Goal: Task Accomplishment & Management: Use online tool/utility

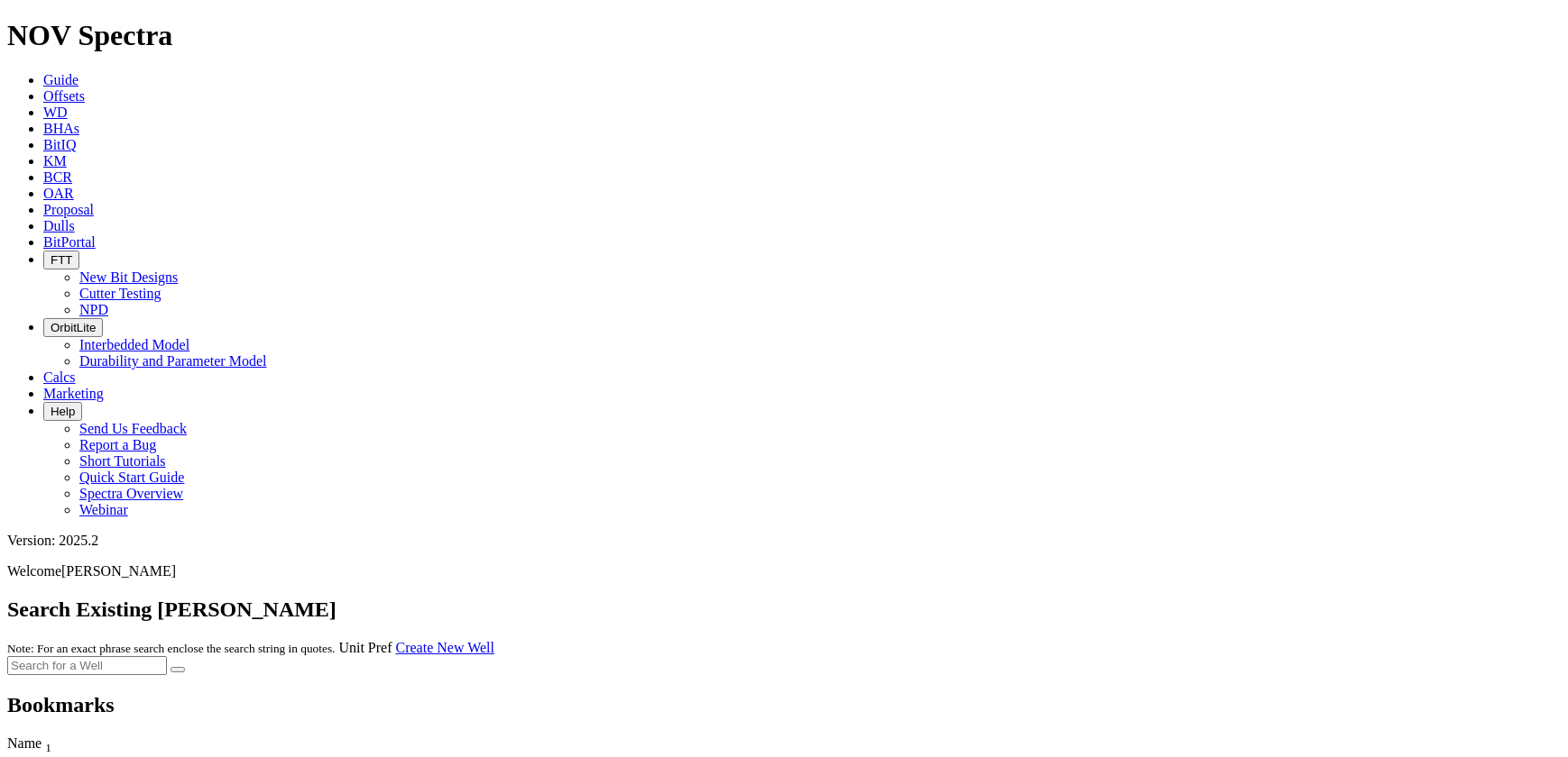
click at [43, 89] on icon at bounding box center [43, 96] width 0 height 15
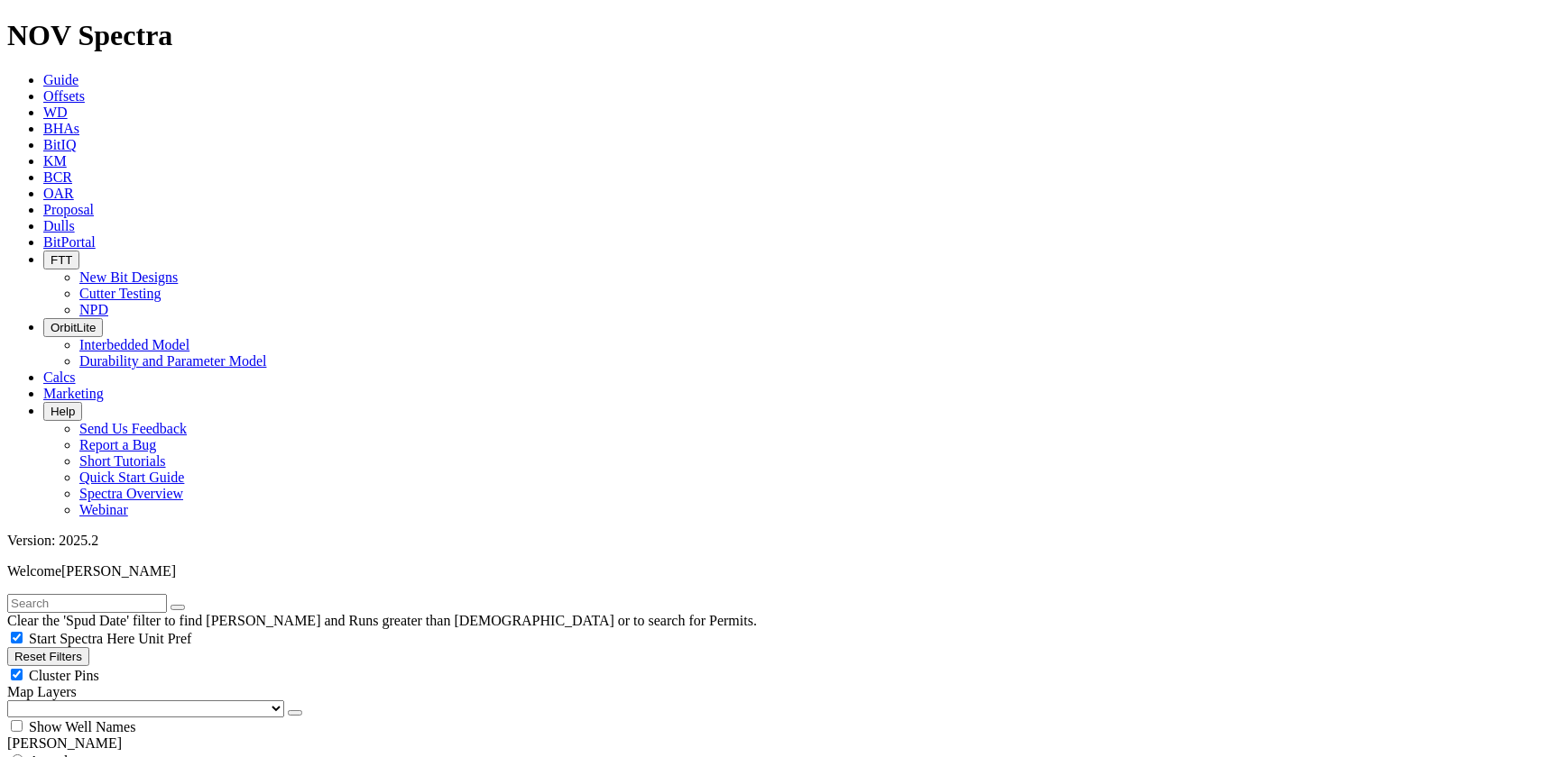
click at [166, 594] on input "text" at bounding box center [87, 604] width 160 height 19
type input "[PERSON_NAME]"
click at [189, 605] on button "submit" at bounding box center [195, 607] width 14 height 6
type input "[DATE]"
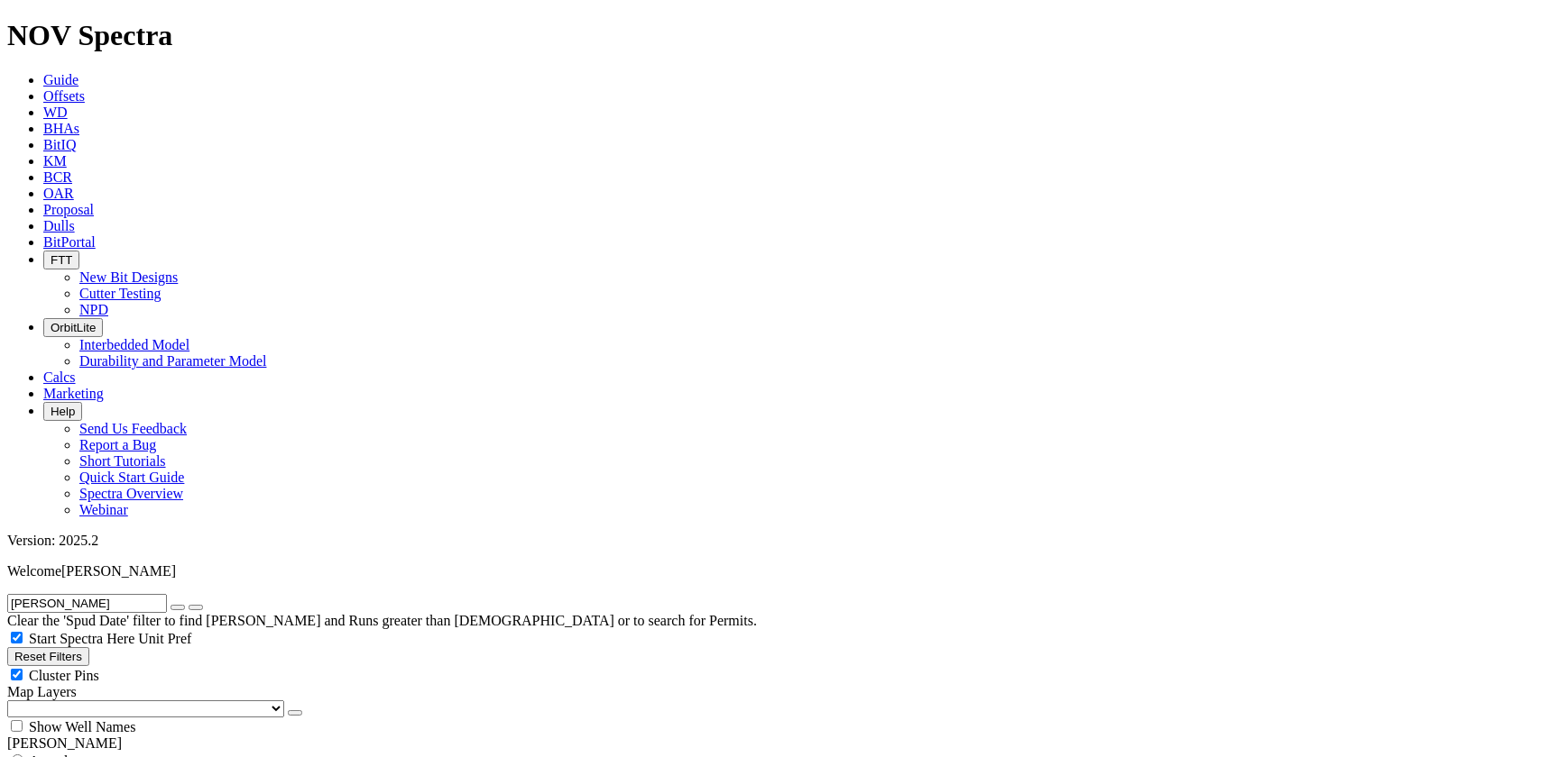
radio input "true"
radio input "false"
drag, startPoint x: 177, startPoint y: 342, endPoint x: 166, endPoint y: 345, distance: 11.4
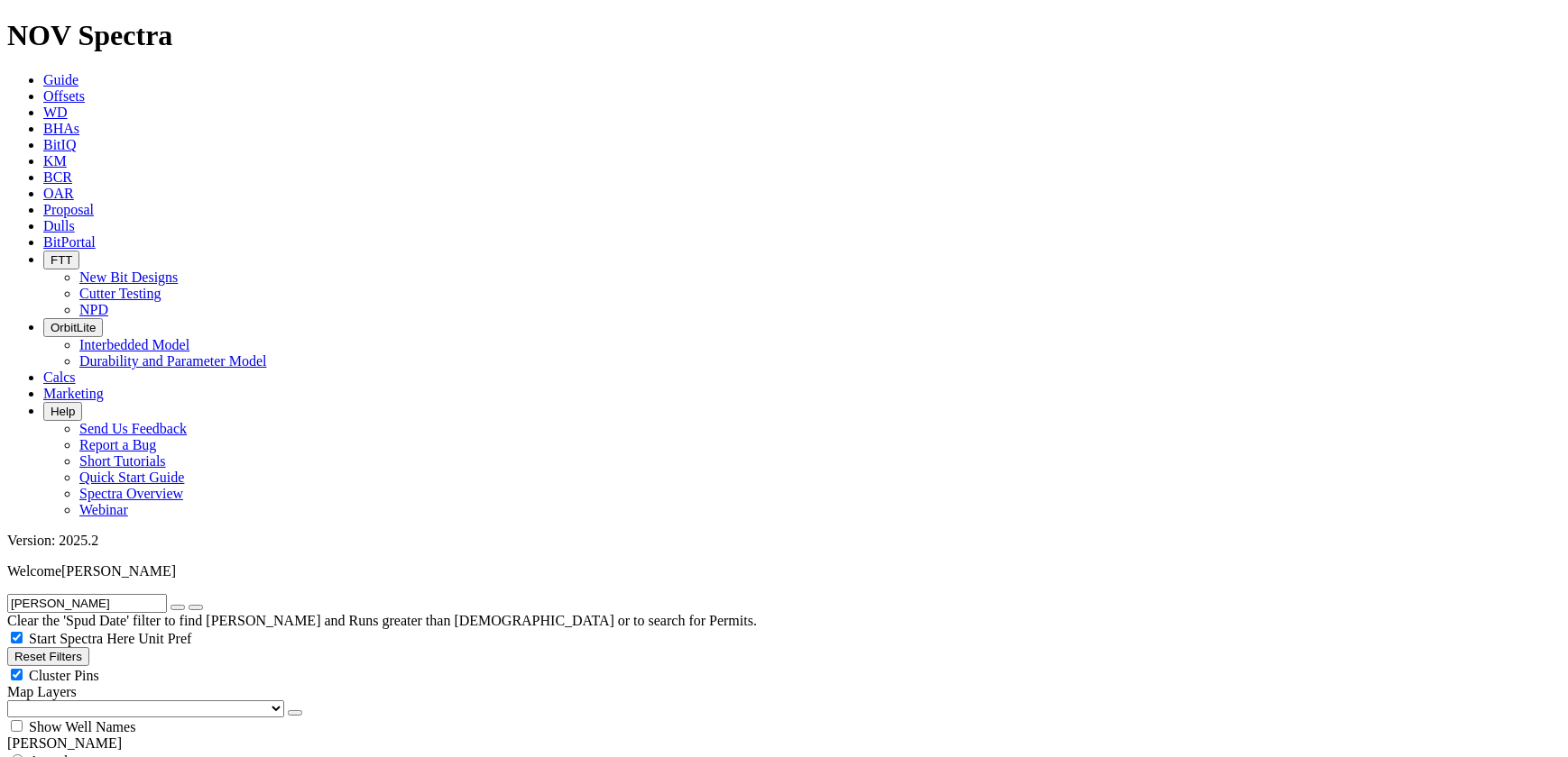
type input "5"
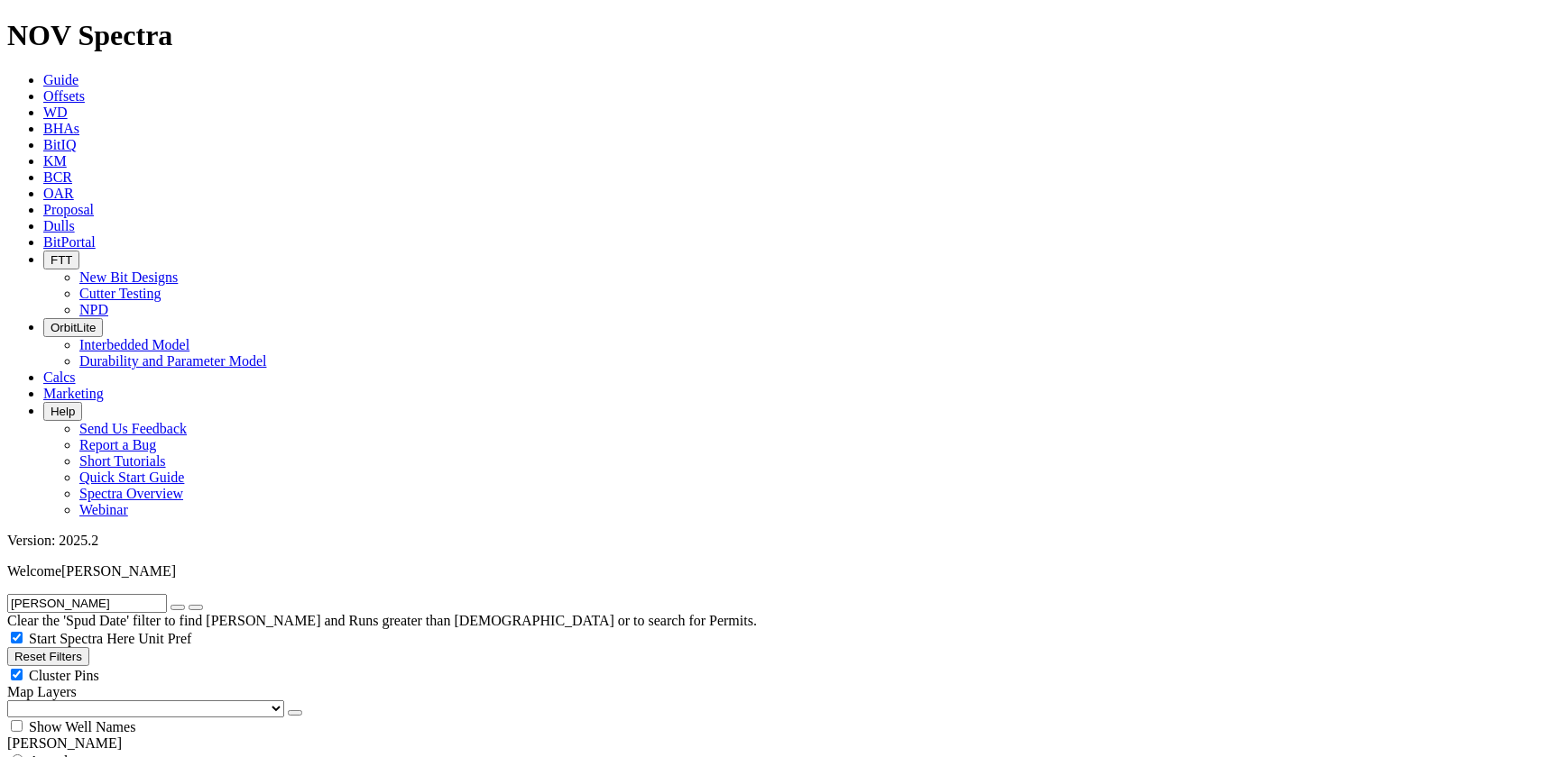
click at [178, 607] on icon "button" at bounding box center [178, 607] width 0 height 0
select select "12.25"
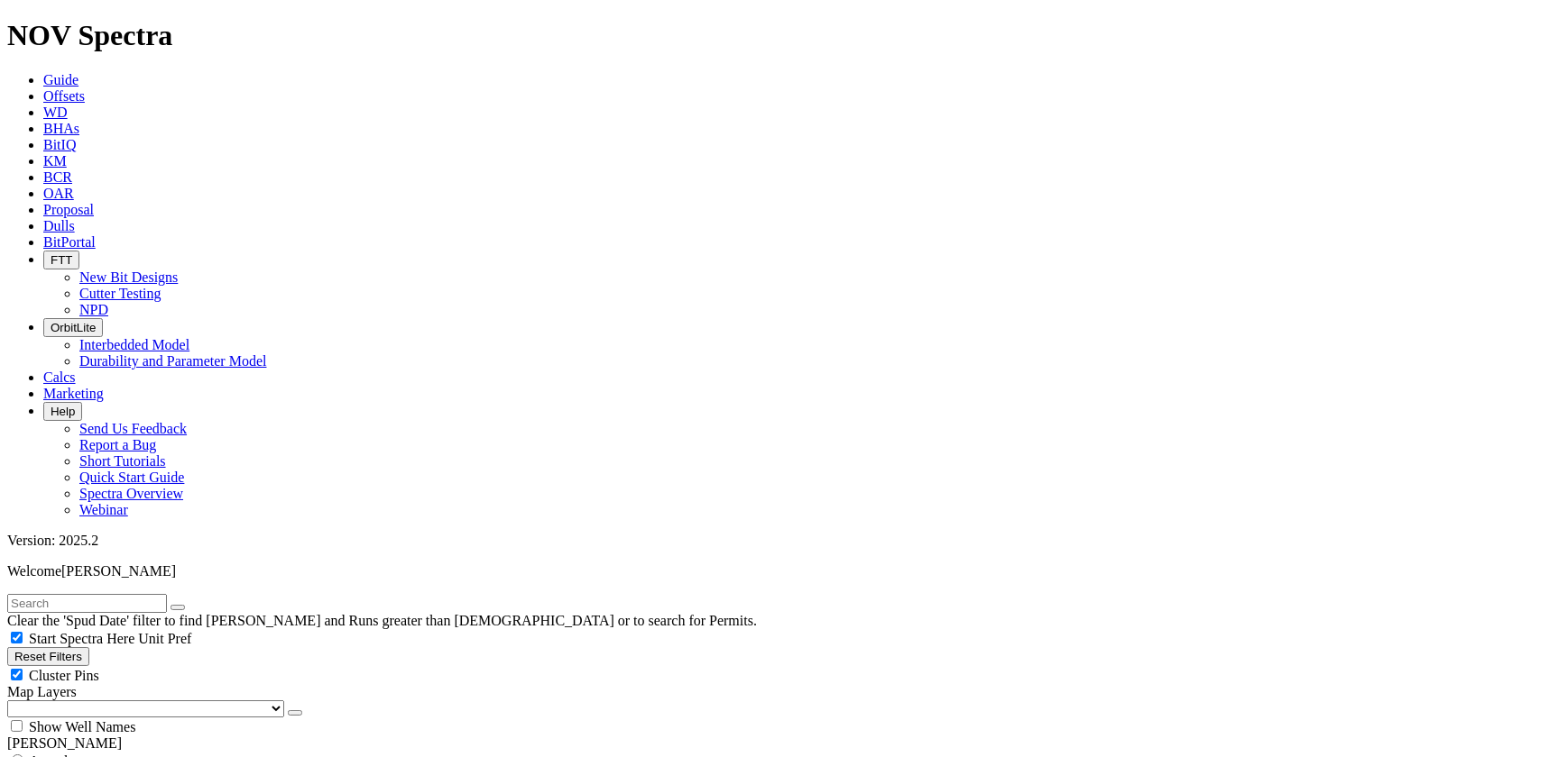
checkbox input "false"
select select "? number:12.25 ?"
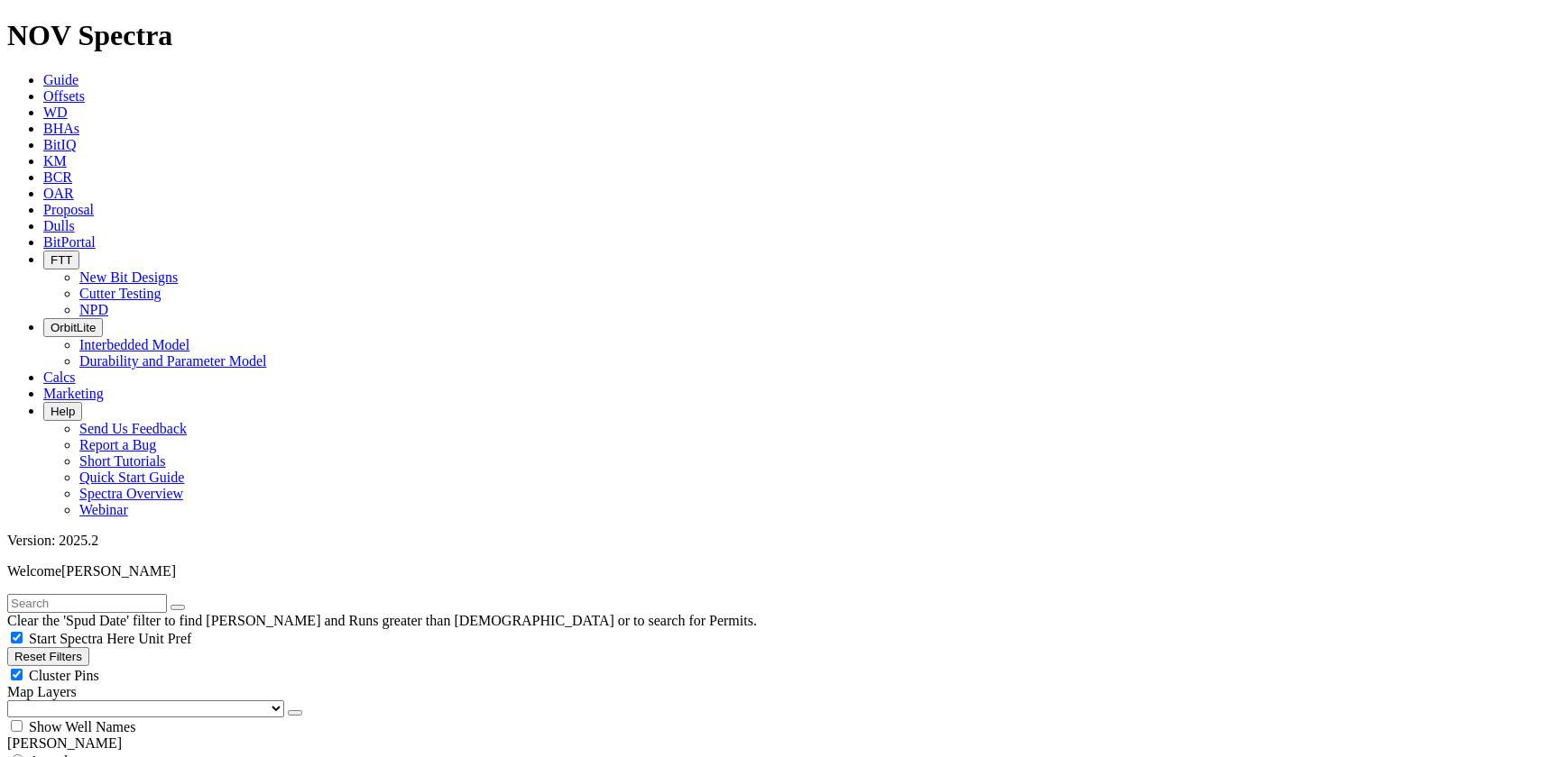
scroll to position [1065, 0]
type input "2499"
type input "5500"
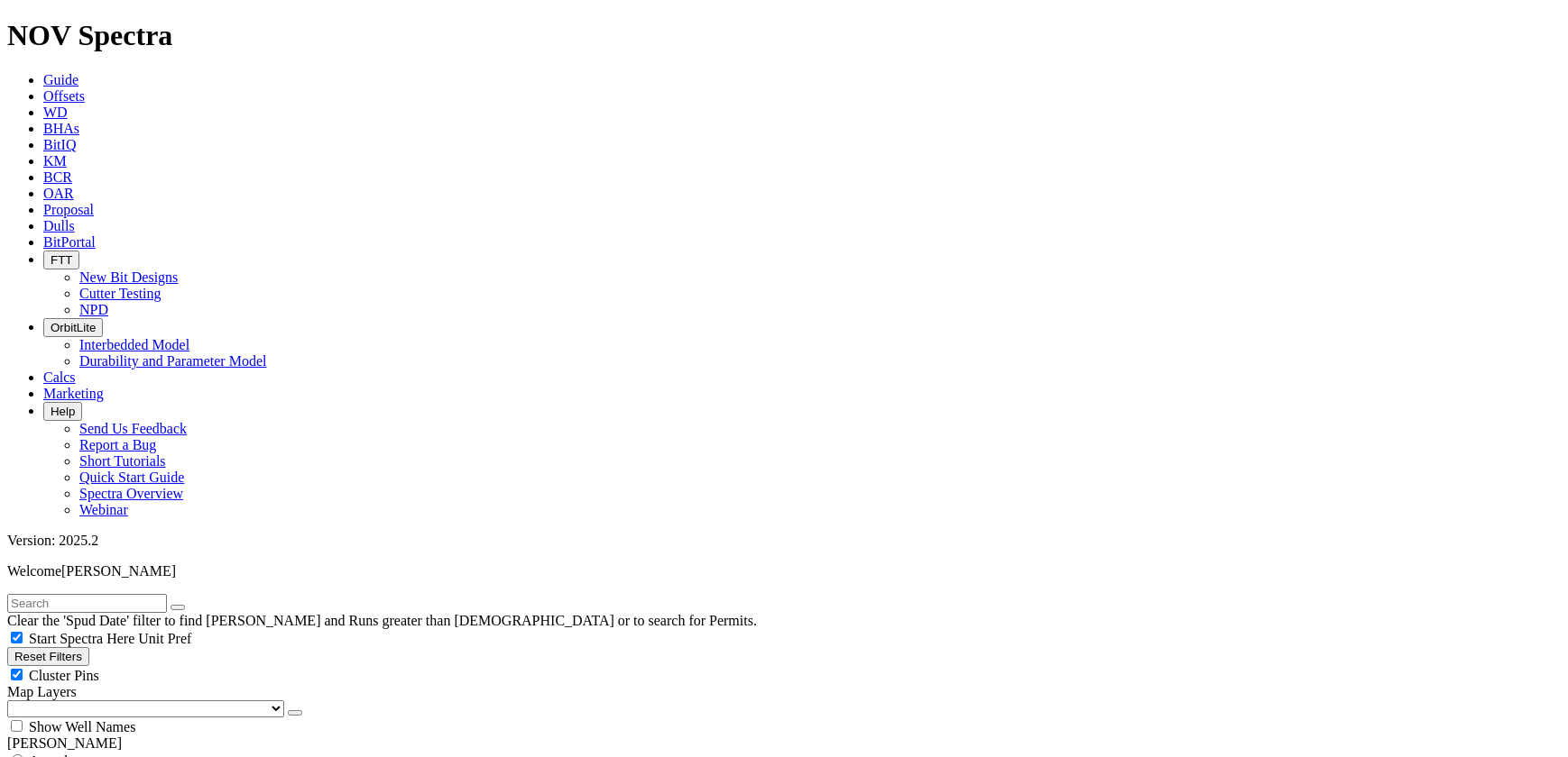
drag, startPoint x: 227, startPoint y: 551, endPoint x: 297, endPoint y: 550, distance: 70.0
type input "3000"
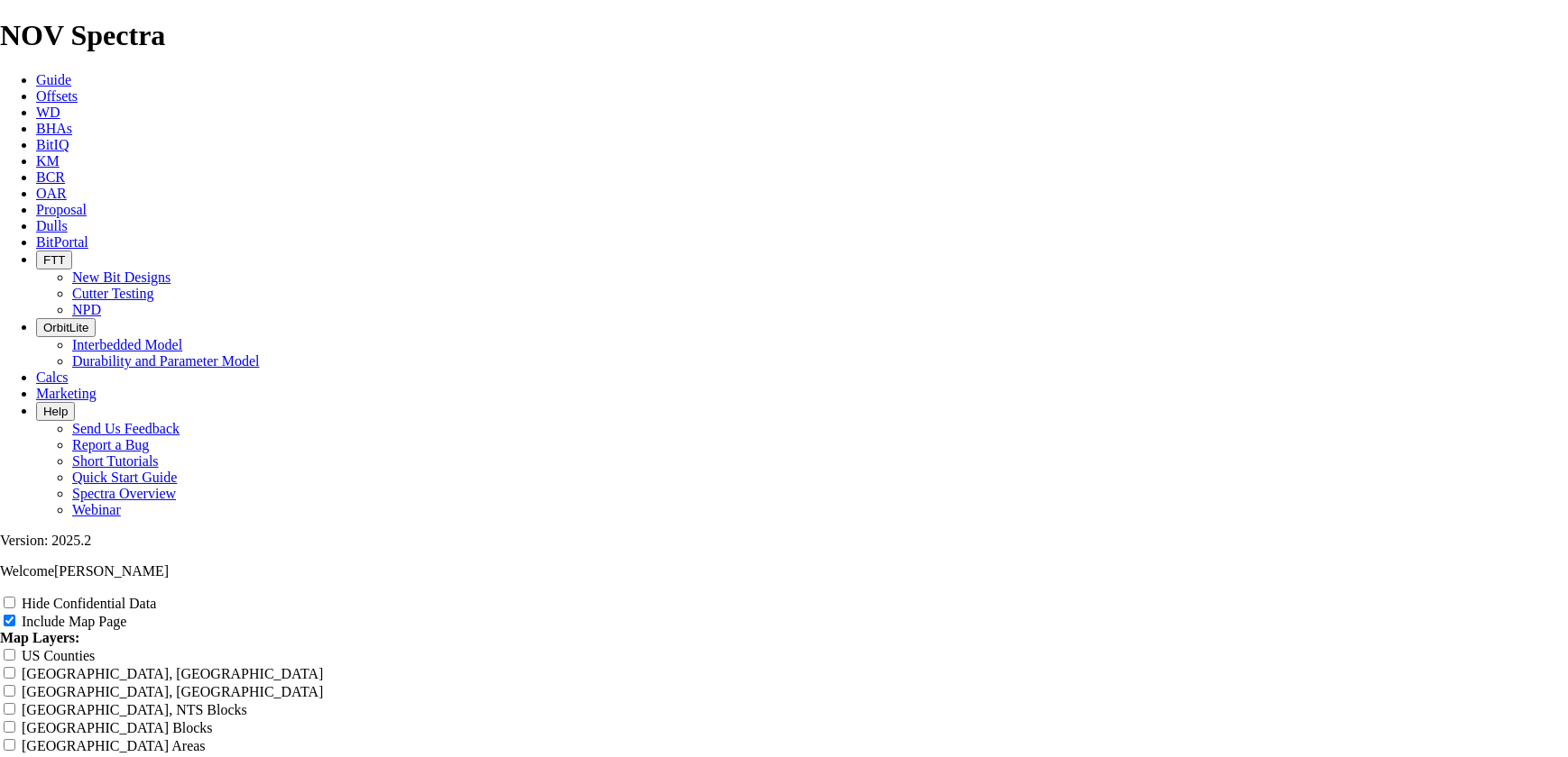
scroll to position [2295, 0]
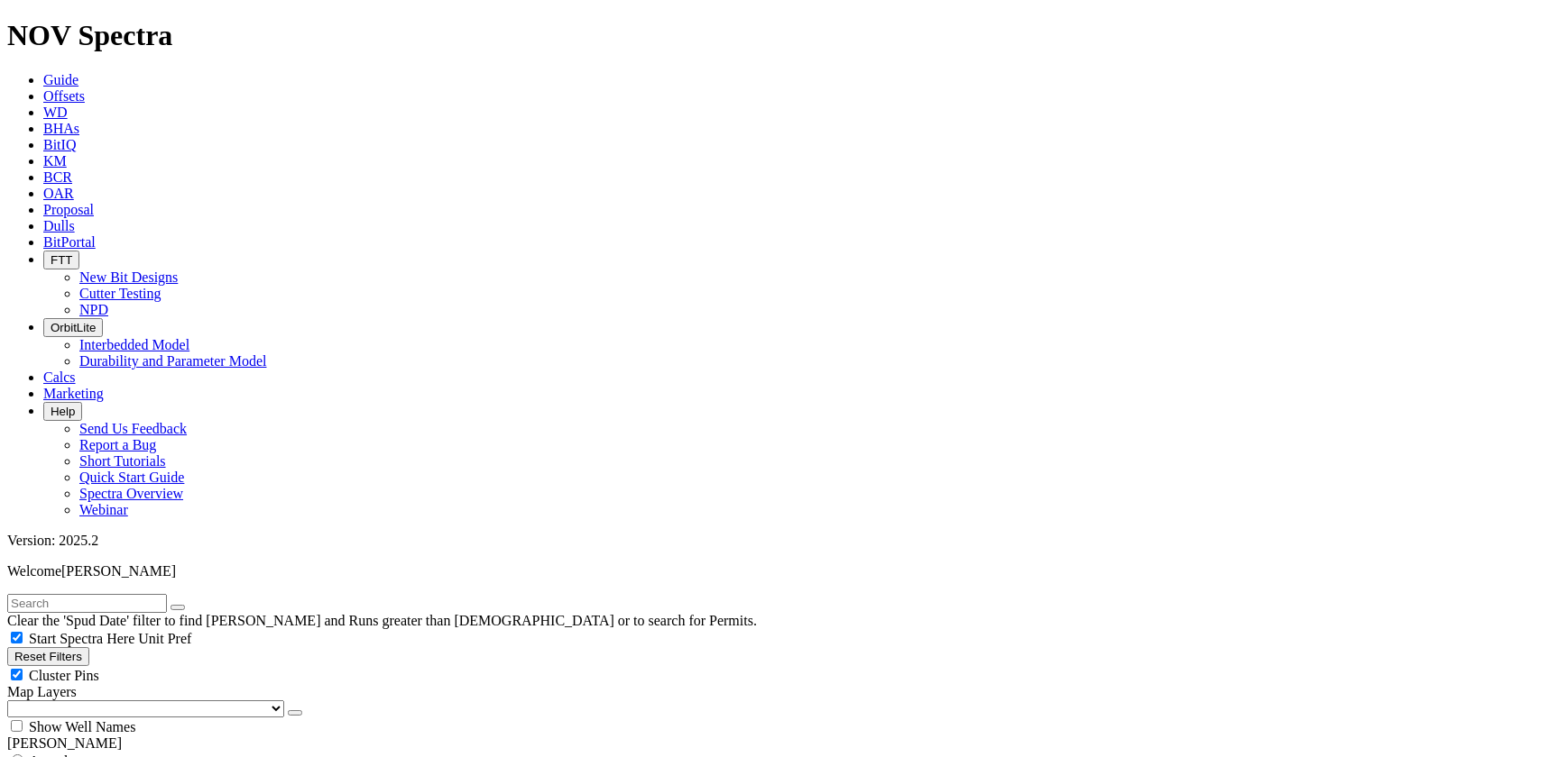
type input "7000"
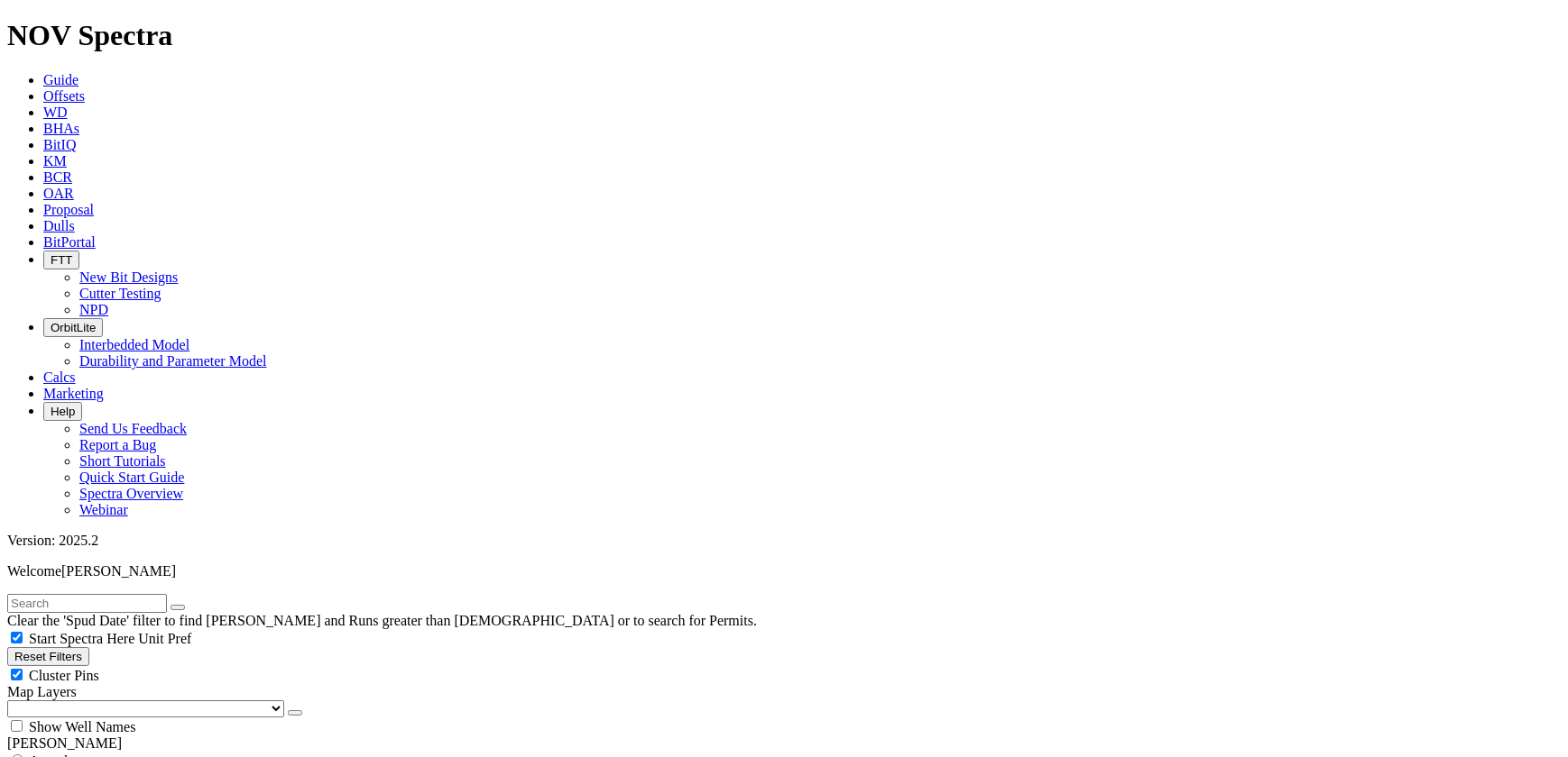
drag, startPoint x: 108, startPoint y: 342, endPoint x: 194, endPoint y: 340, distance: 86.0
type input "10"
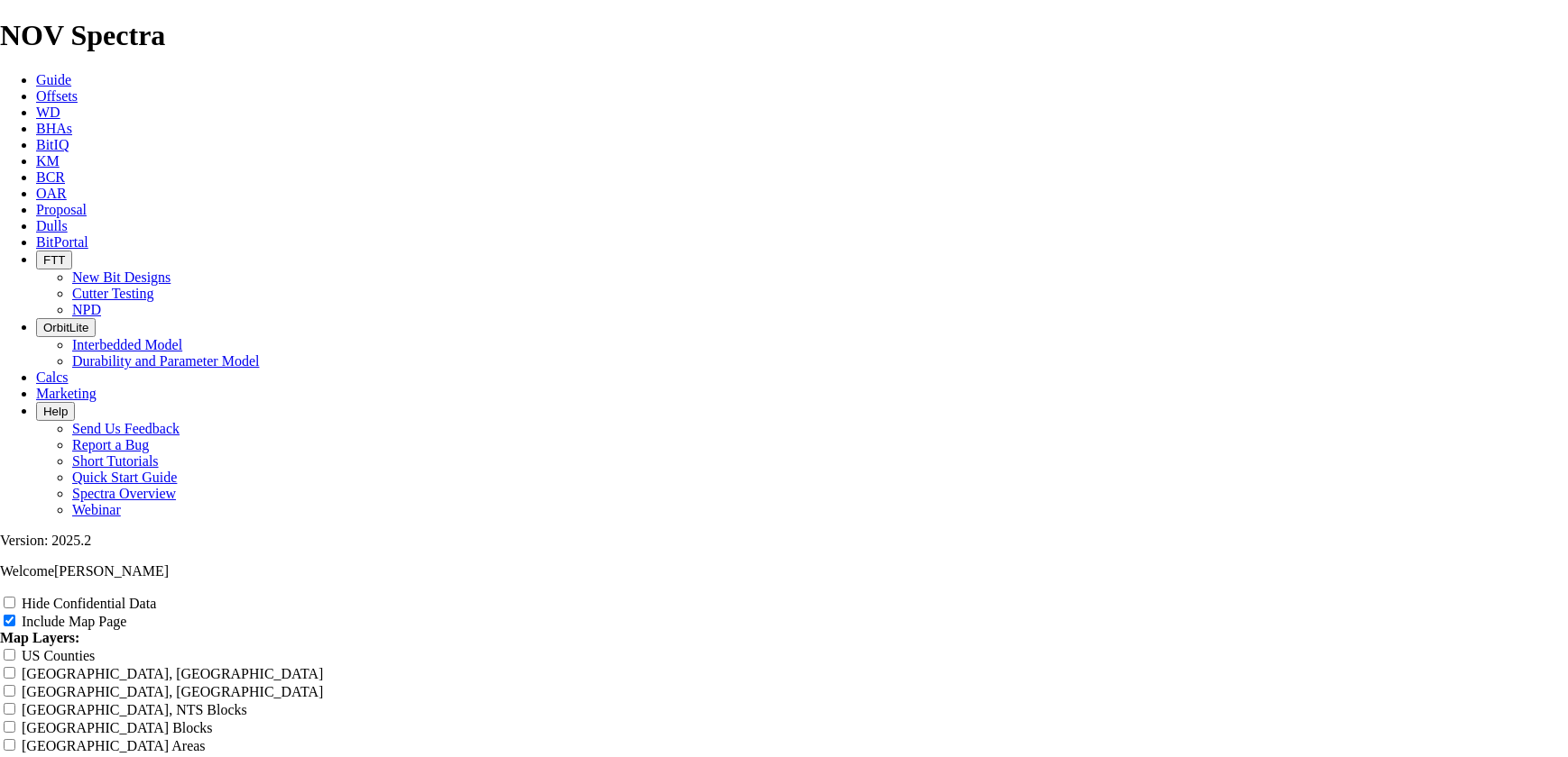
scroll to position [2459, 0]
drag, startPoint x: 1338, startPoint y: 548, endPoint x: 1317, endPoint y: 536, distance: 24.2
click at [1338, 594] on div "Hide Confidential Data Include Map Page Map Layers: [GEOGRAPHIC_DATA] Counties …" at bounding box center [784, 754] width 1568 height 320
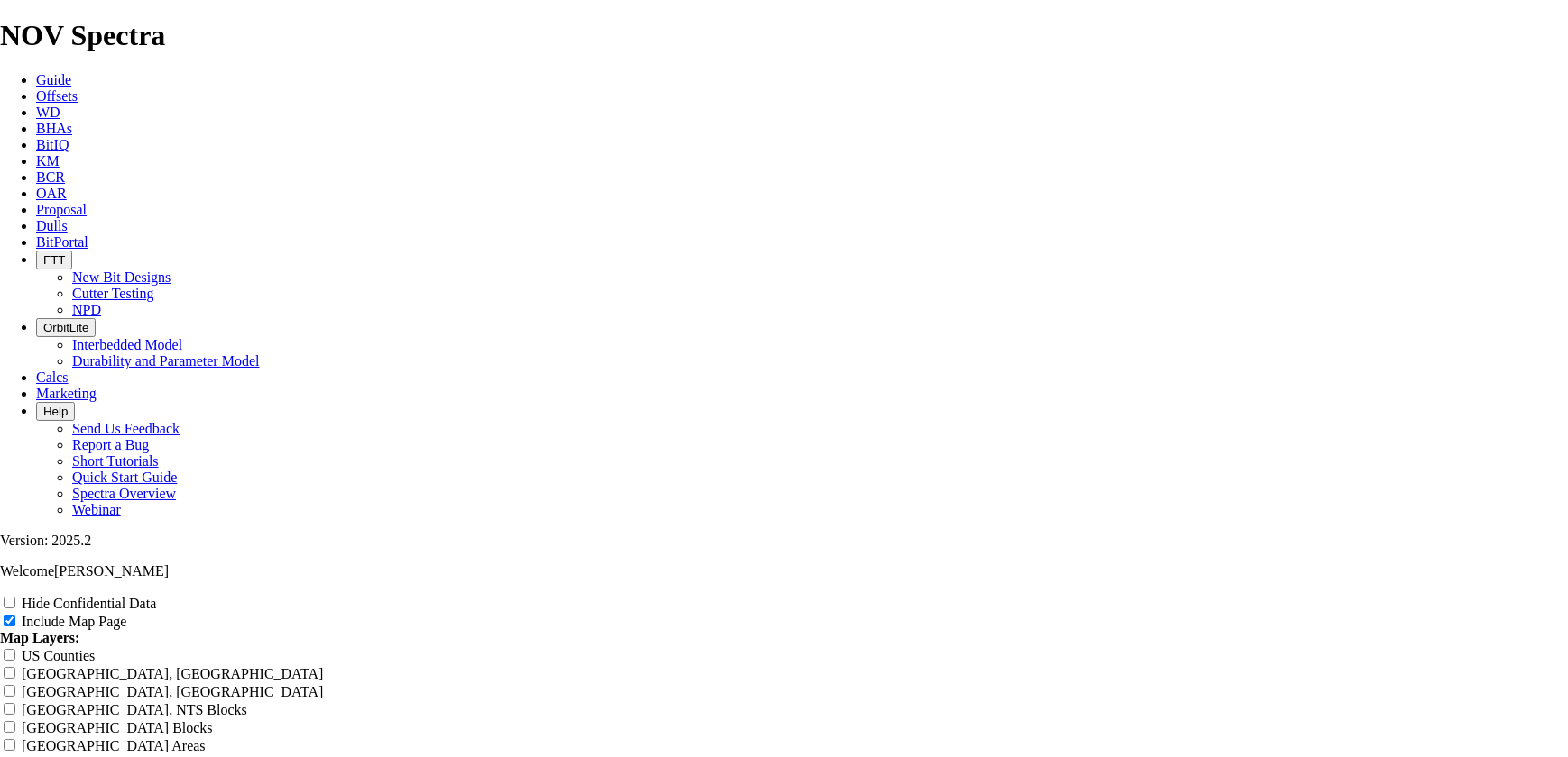
scroll to position [2213, 0]
